Goal: Transaction & Acquisition: Book appointment/travel/reservation

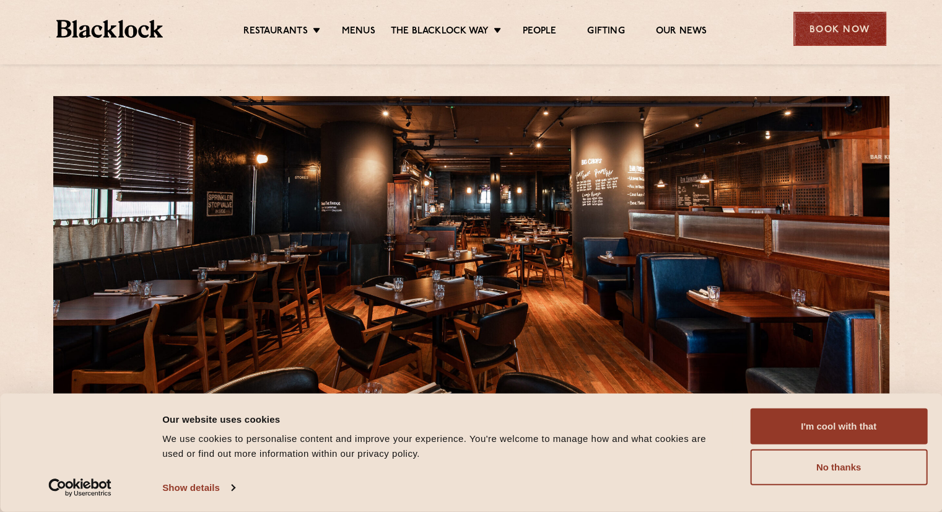
click at [831, 36] on div "Book Now" at bounding box center [840, 29] width 93 height 34
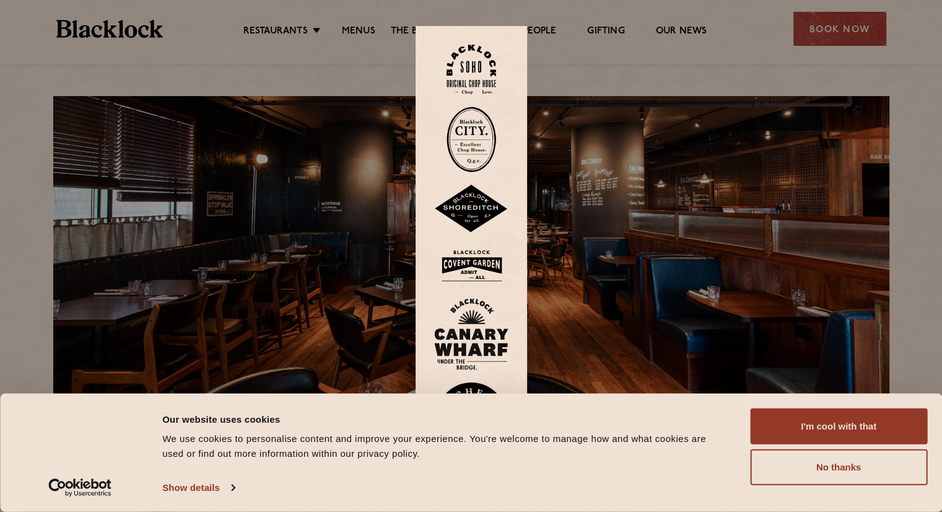
scroll to position [99, 0]
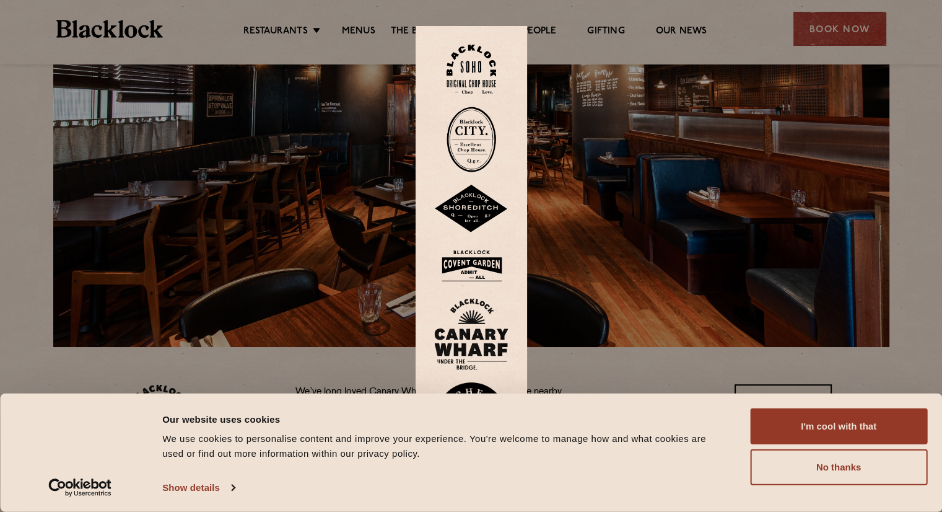
click at [473, 326] on img at bounding box center [471, 334] width 74 height 72
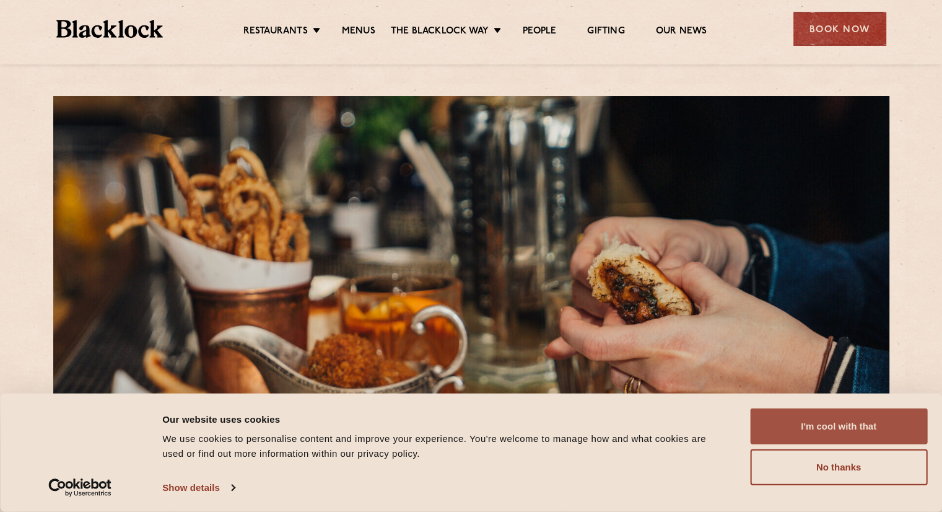
click at [877, 432] on button "I'm cool with that" at bounding box center [838, 426] width 177 height 36
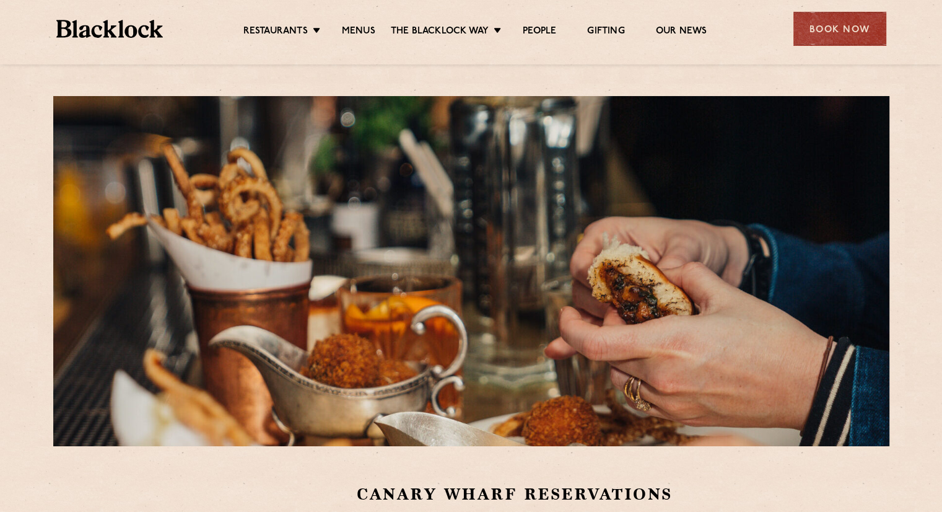
scroll to position [260, 0]
